Goal: Navigation & Orientation: Find specific page/section

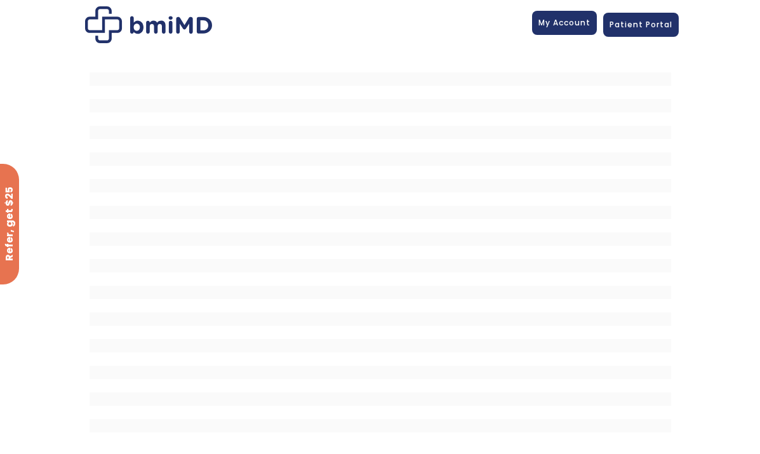
click at [560, 22] on span "My Account" at bounding box center [564, 22] width 52 height 11
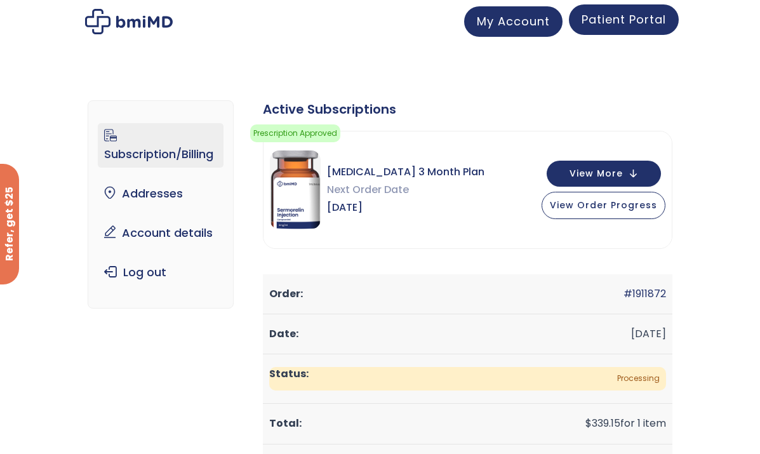
click at [628, 24] on span "Patient Portal" at bounding box center [623, 19] width 84 height 16
